Goal: Answer question/provide support: Answer question/provide support

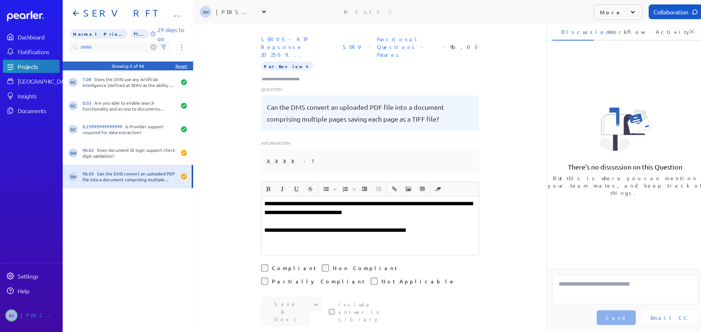
click at [154, 46] on icon at bounding box center [153, 47] width 2 height 2
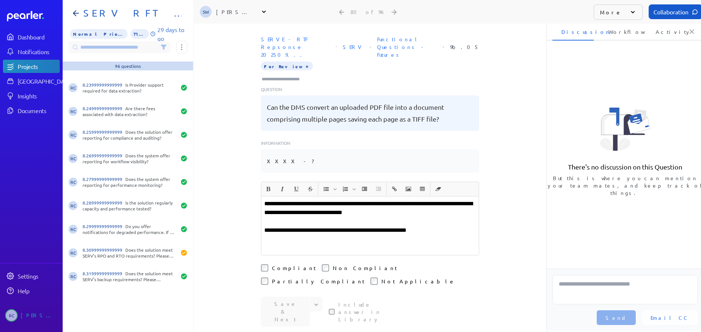
scroll to position [750, 0]
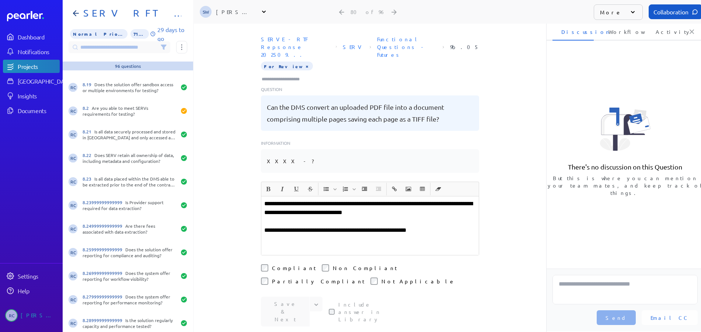
click at [165, 45] on icon at bounding box center [163, 47] width 5 height 4
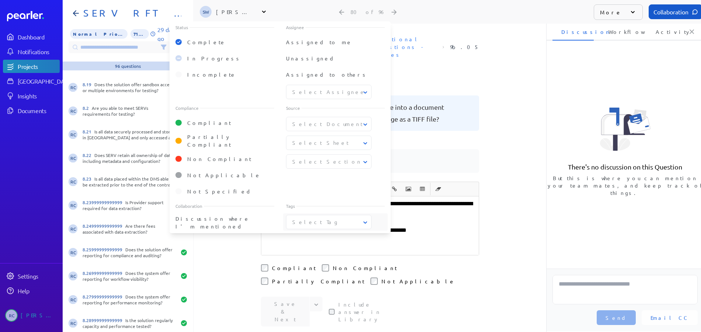
click at [347, 218] on button "Select Tag" at bounding box center [329, 222] width 86 height 8
click at [330, 318] on span "Professional Services" at bounding box center [329, 325] width 73 height 15
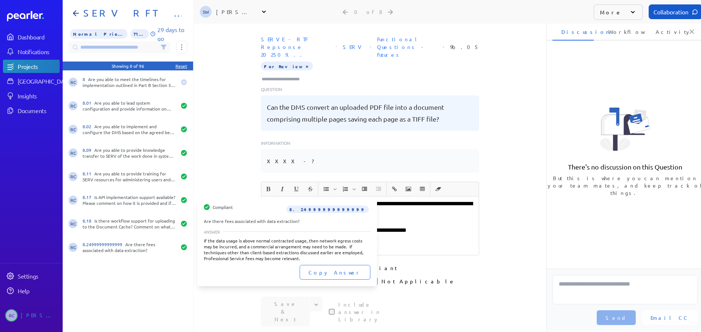
drag, startPoint x: 163, startPoint y: 252, endPoint x: 147, endPoint y: 259, distance: 18.0
click at [162, 252] on div "RC 8.24999999999999 Are there fees associated with data extraction?" at bounding box center [128, 248] width 130 height 24
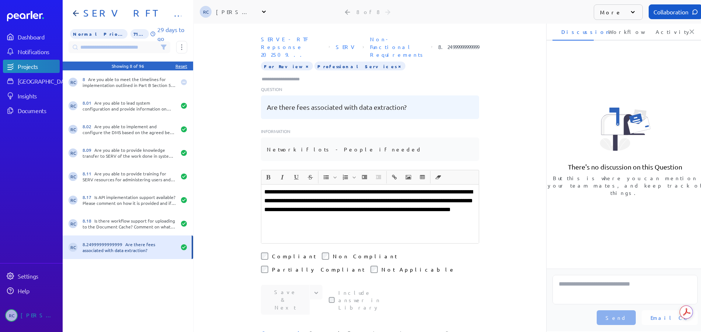
click at [620, 32] on li "Workflow" at bounding box center [620, 32] width 41 height 18
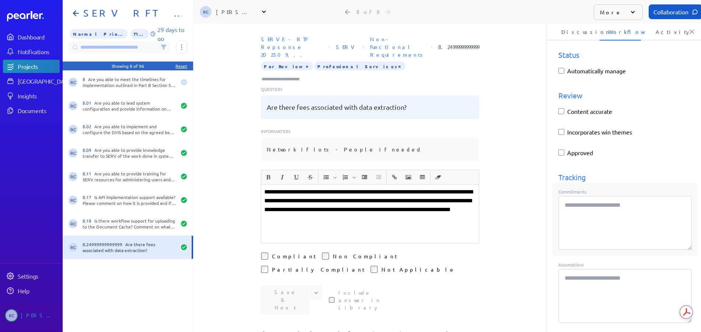
drag, startPoint x: 607, startPoint y: 219, endPoint x: 603, endPoint y: 208, distance: 11.6
click at [607, 219] on textarea "Commitments" at bounding box center [624, 223] width 133 height 54
click at [587, 278] on textarea "Assumptions" at bounding box center [624, 296] width 133 height 54
drag, startPoint x: 601, startPoint y: 229, endPoint x: 598, endPoint y: 251, distance: 21.9
click at [601, 229] on textarea "Commitments" at bounding box center [624, 223] width 133 height 54
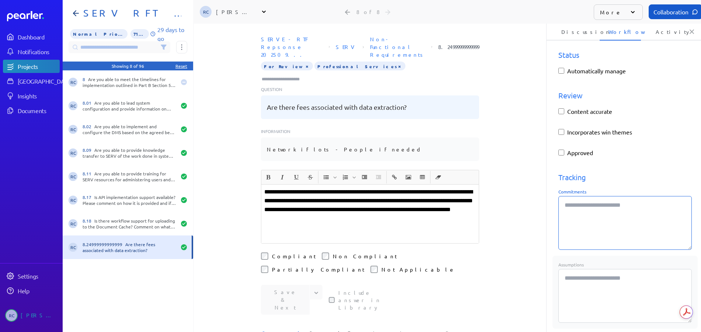
drag, startPoint x: 601, startPoint y: 297, endPoint x: 600, endPoint y: 261, distance: 35.8
click at [600, 295] on textarea "Assumptions" at bounding box center [624, 296] width 133 height 54
drag, startPoint x: 604, startPoint y: 220, endPoint x: 597, endPoint y: 221, distance: 6.6
click at [604, 220] on textarea "Commitments" at bounding box center [624, 223] width 133 height 54
type textarea "*"
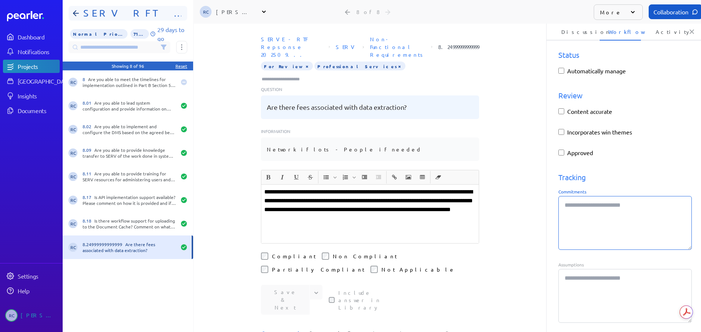
click at [80, 13] on icon at bounding box center [75, 13] width 9 height 9
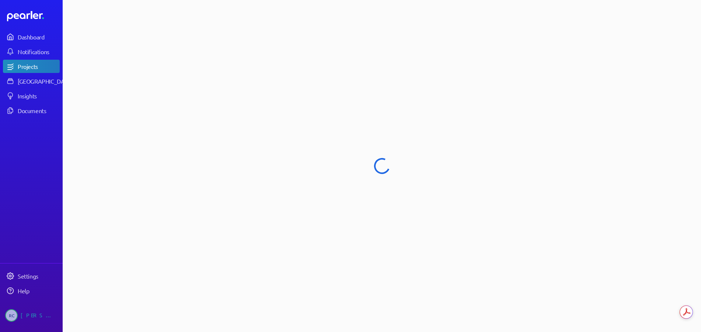
select select "******"
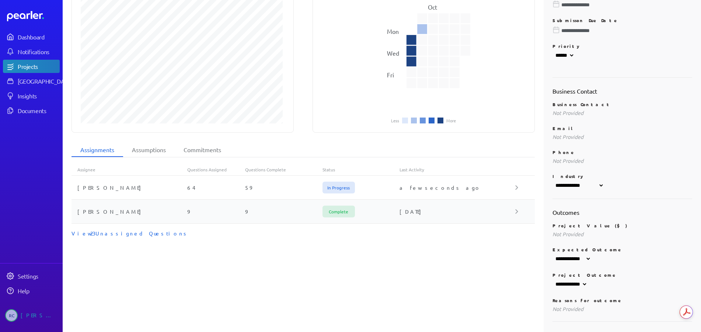
scroll to position [184, 0]
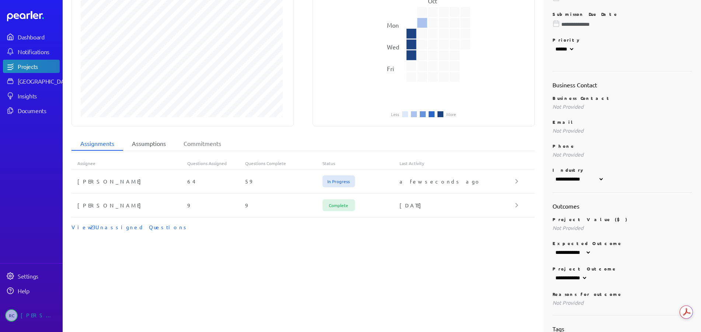
click at [156, 137] on li "Assumptions" at bounding box center [149, 144] width 52 height 14
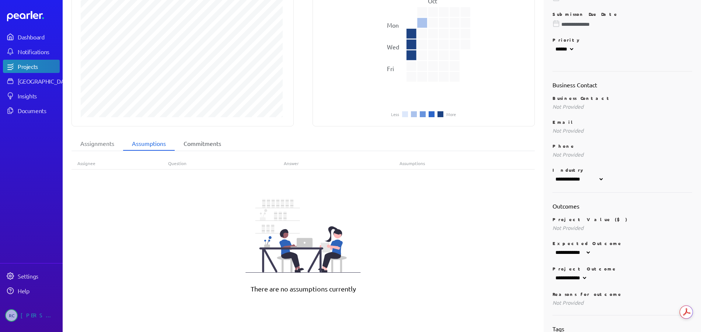
click at [203, 137] on li "Commitments" at bounding box center [202, 144] width 55 height 14
click at [163, 137] on li "Assumptions" at bounding box center [149, 144] width 52 height 14
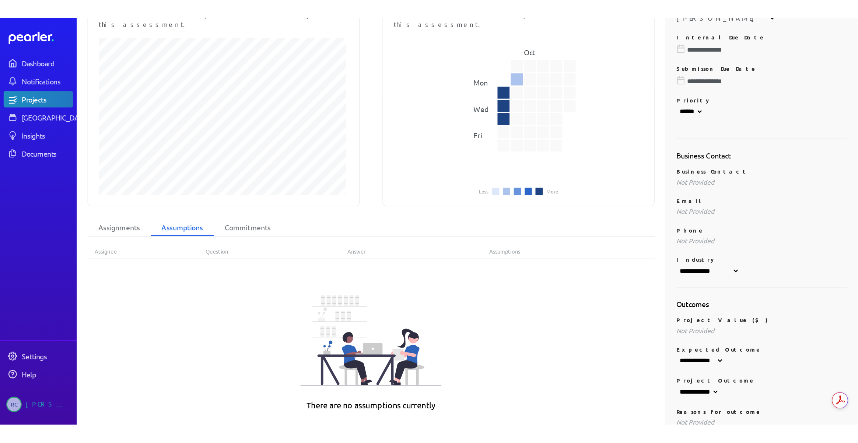
scroll to position [0, 0]
